Goal: Find specific page/section: Find specific page/section

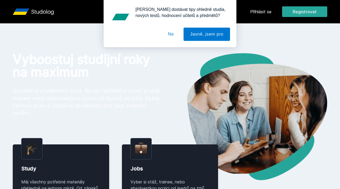
click at [169, 32] on button "Ne" at bounding box center [170, 34] width 19 height 13
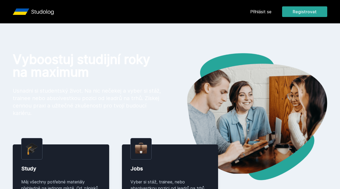
click at [263, 12] on link "Přihlásit se" at bounding box center [260, 11] width 21 height 6
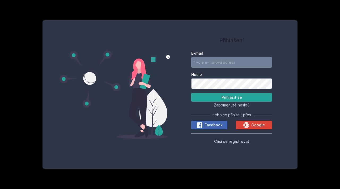
type input "[EMAIL_ADDRESS][DOMAIN_NAME]"
click at [216, 65] on input "[EMAIL_ADDRESS][DOMAIN_NAME]" at bounding box center [231, 62] width 81 height 11
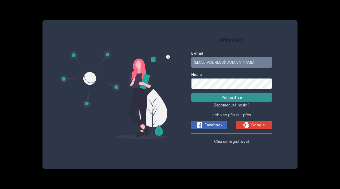
click at [203, 100] on button "Přihlásit se" at bounding box center [231, 97] width 81 height 8
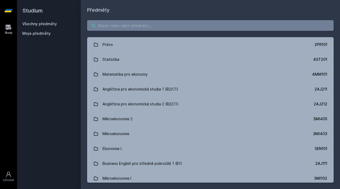
click at [130, 24] on input "search" at bounding box center [210, 25] width 246 height 11
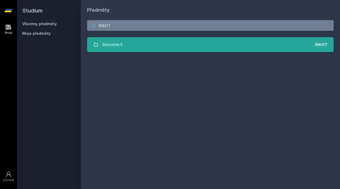
type input "3MI411"
click at [142, 42] on link "Ekonomie II. 3MI411" at bounding box center [210, 44] width 246 height 15
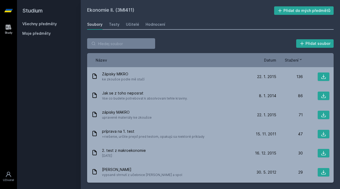
click at [273, 58] on span "Datum" at bounding box center [270, 60] width 12 height 6
